Goal: Find specific page/section: Find specific page/section

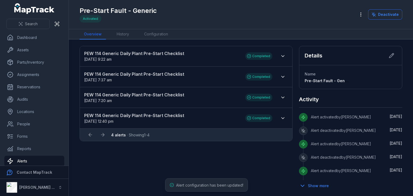
scroll to position [1, 0]
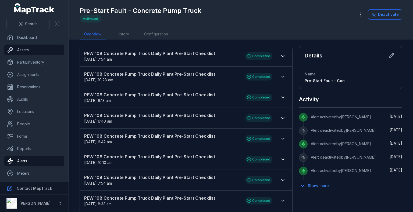
scroll to position [6, 0]
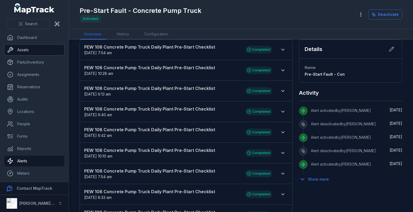
click at [21, 48] on link "Assets" at bounding box center [34, 50] width 60 height 11
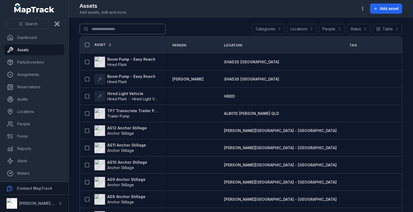
click at [130, 28] on input "Search for assets" at bounding box center [123, 29] width 86 height 10
type input "***"
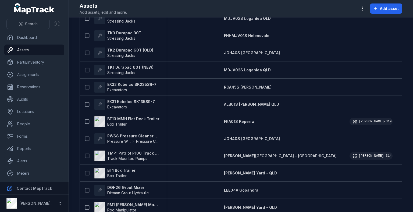
scroll to position [269, 0]
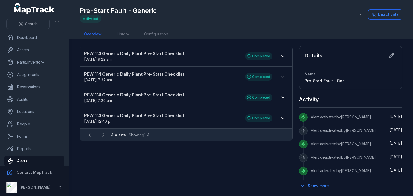
scroll to position [1, 0]
